Goal: Task Accomplishment & Management: Manage account settings

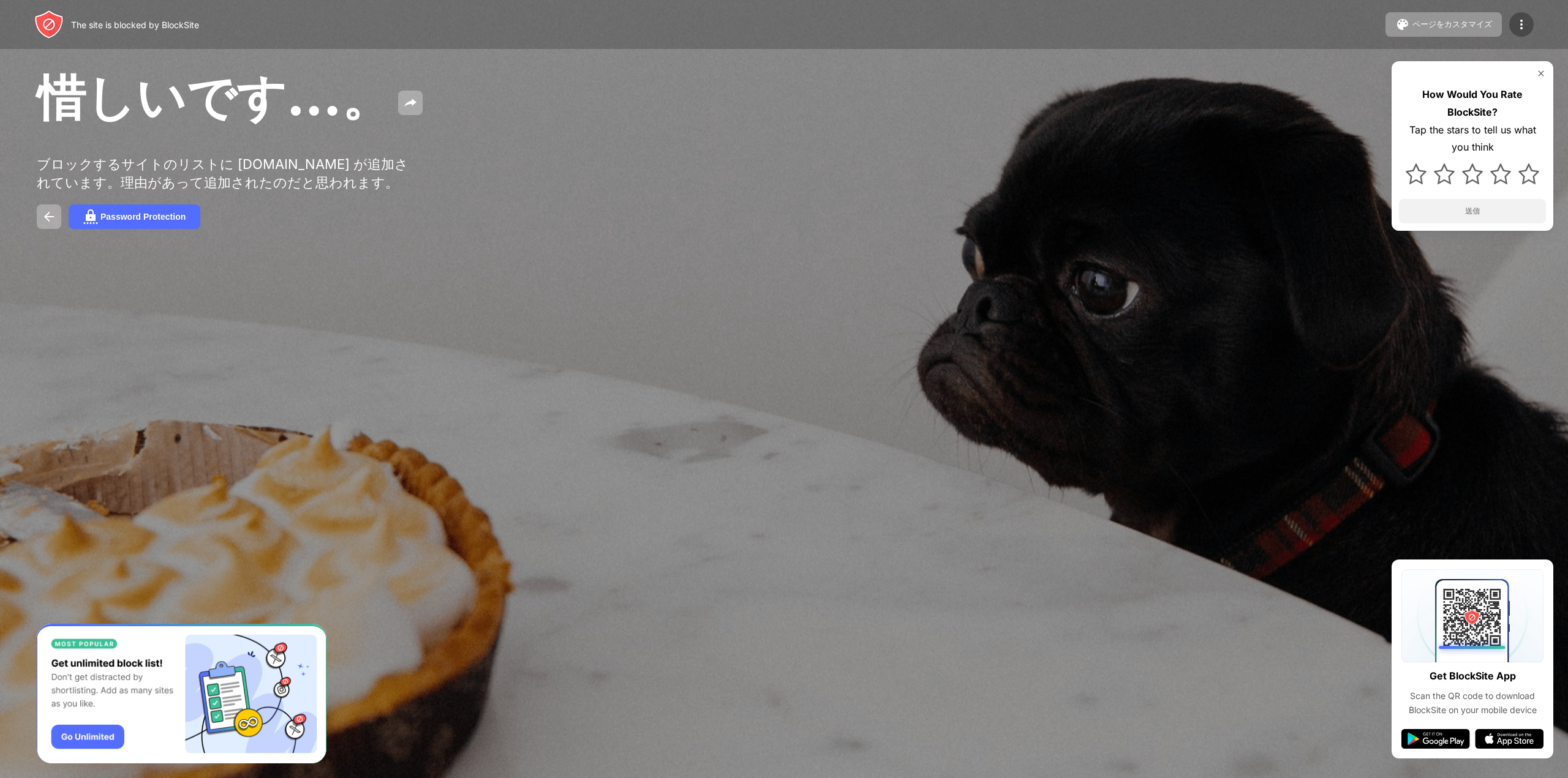
click at [1521, 23] on img at bounding box center [1521, 24] width 14 height 14
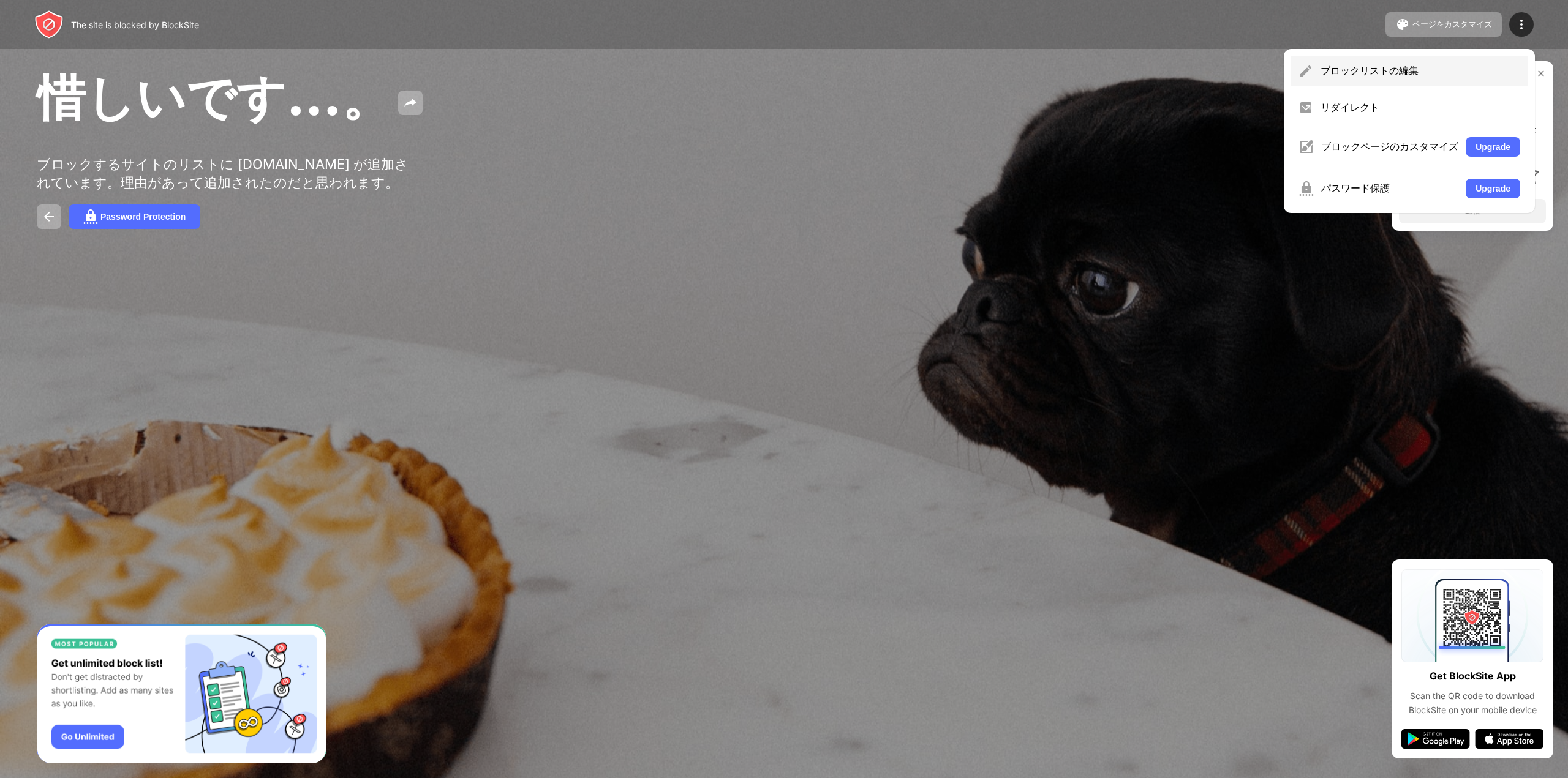
click at [1347, 65] on div "ブロックリストの編集" at bounding box center [1420, 71] width 199 height 14
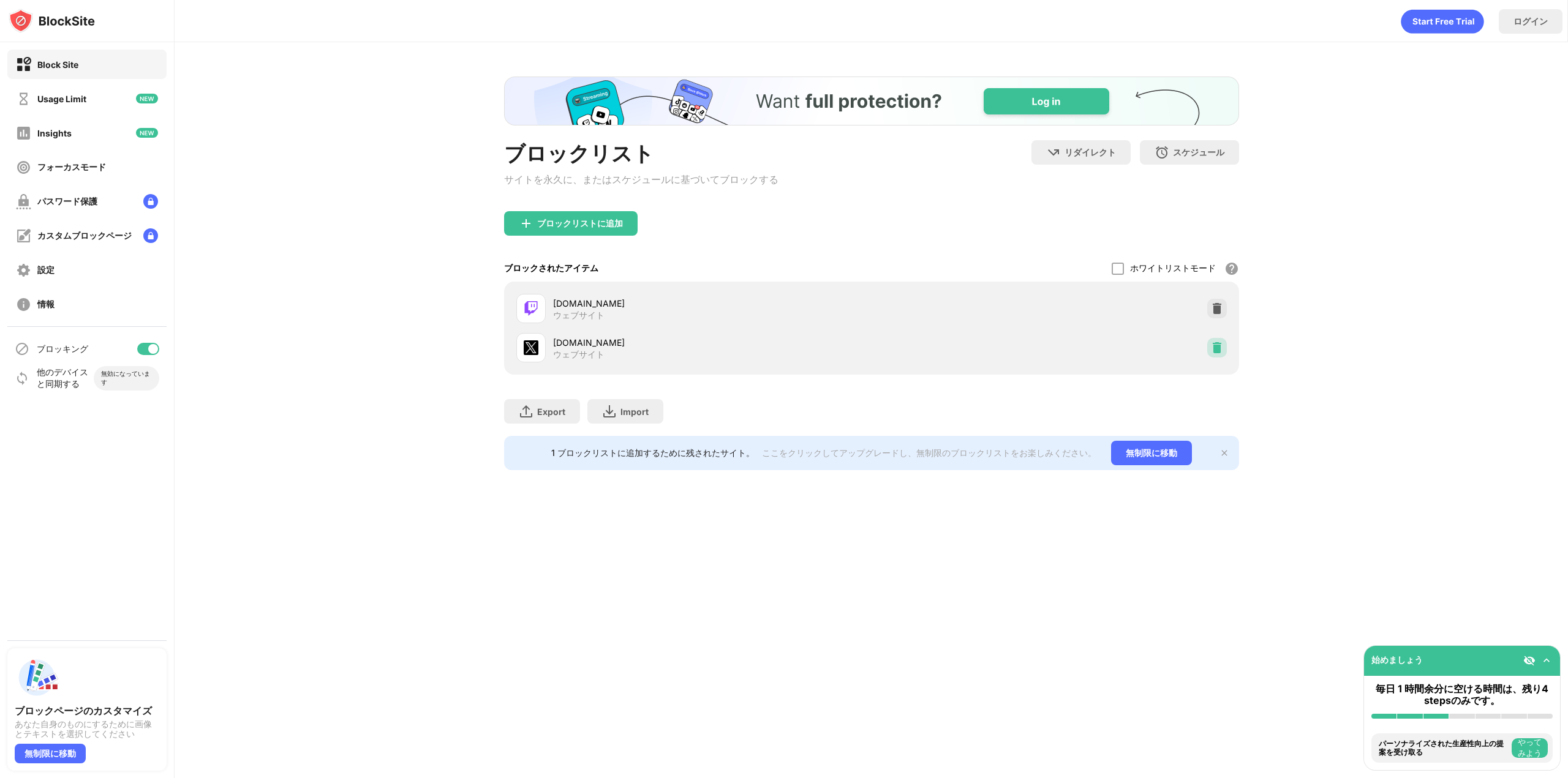
click at [1220, 354] on img at bounding box center [1217, 348] width 12 height 12
